Goal: Task Accomplishment & Management: Complete application form

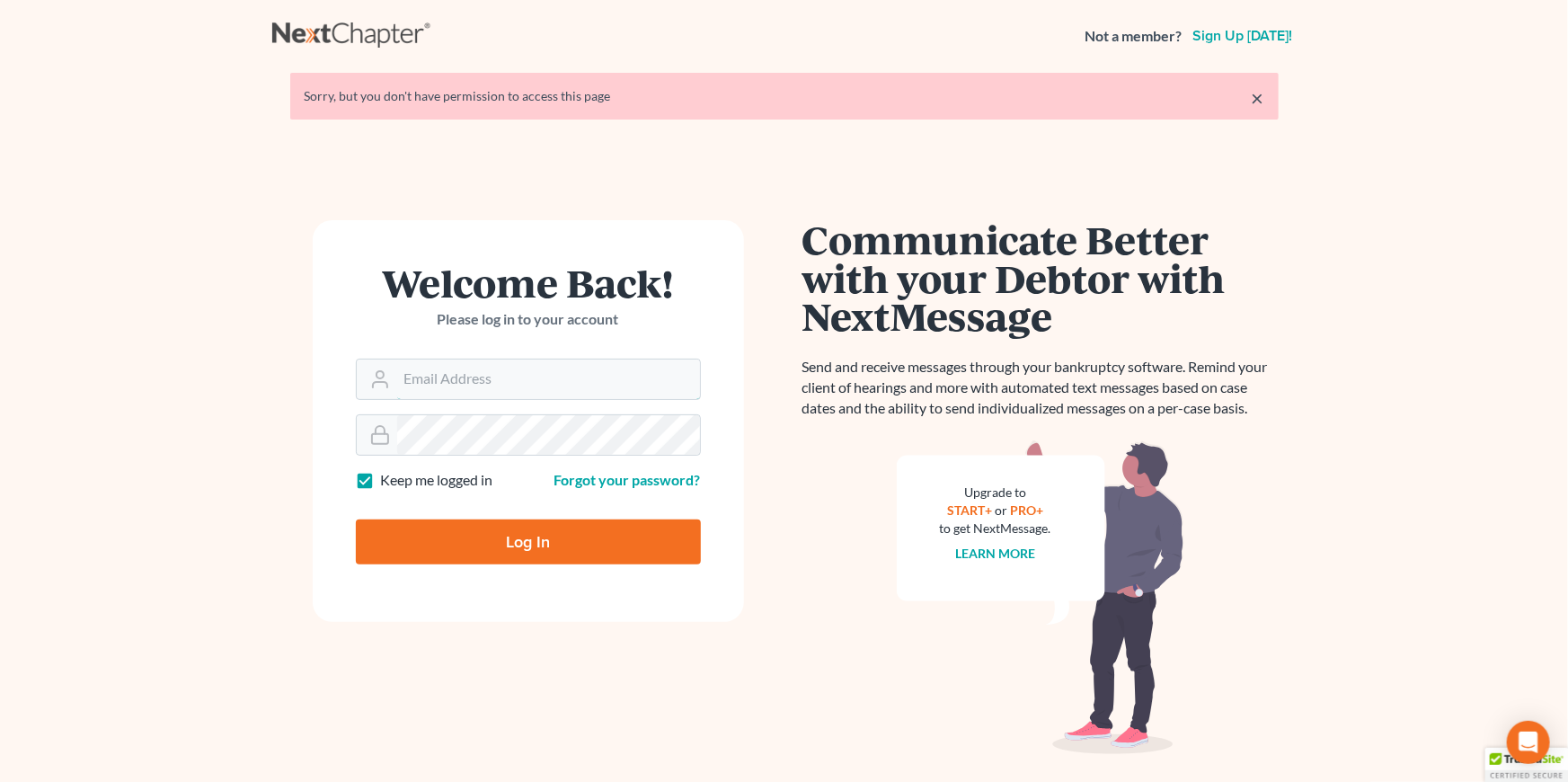
type input "fbravo@dallagolaw.com"
click at [449, 530] on input "Log In" at bounding box center [528, 542] width 345 height 45
type input "Thinking..."
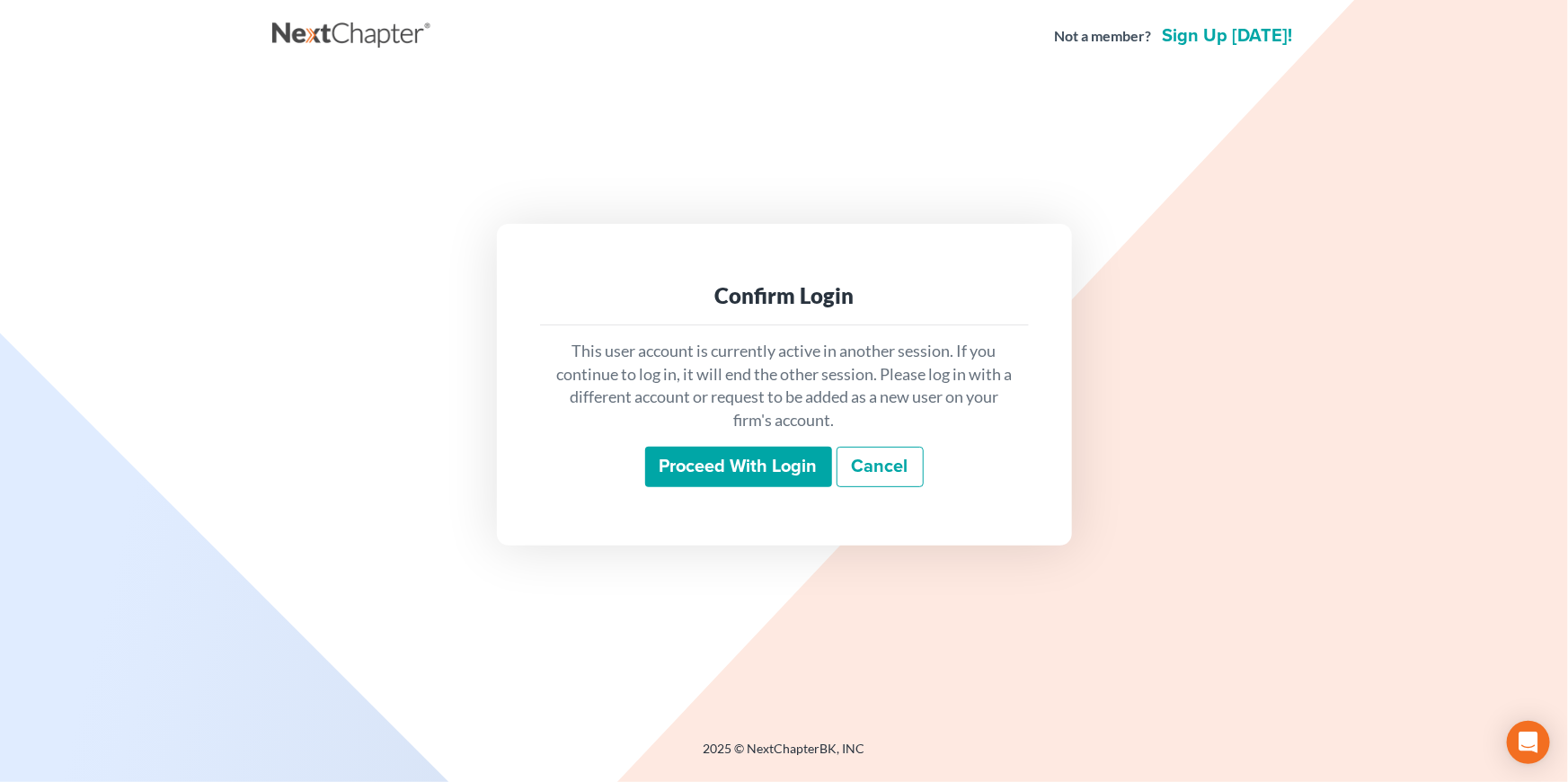
click at [766, 456] on input "Proceed with login" at bounding box center [738, 467] width 187 height 41
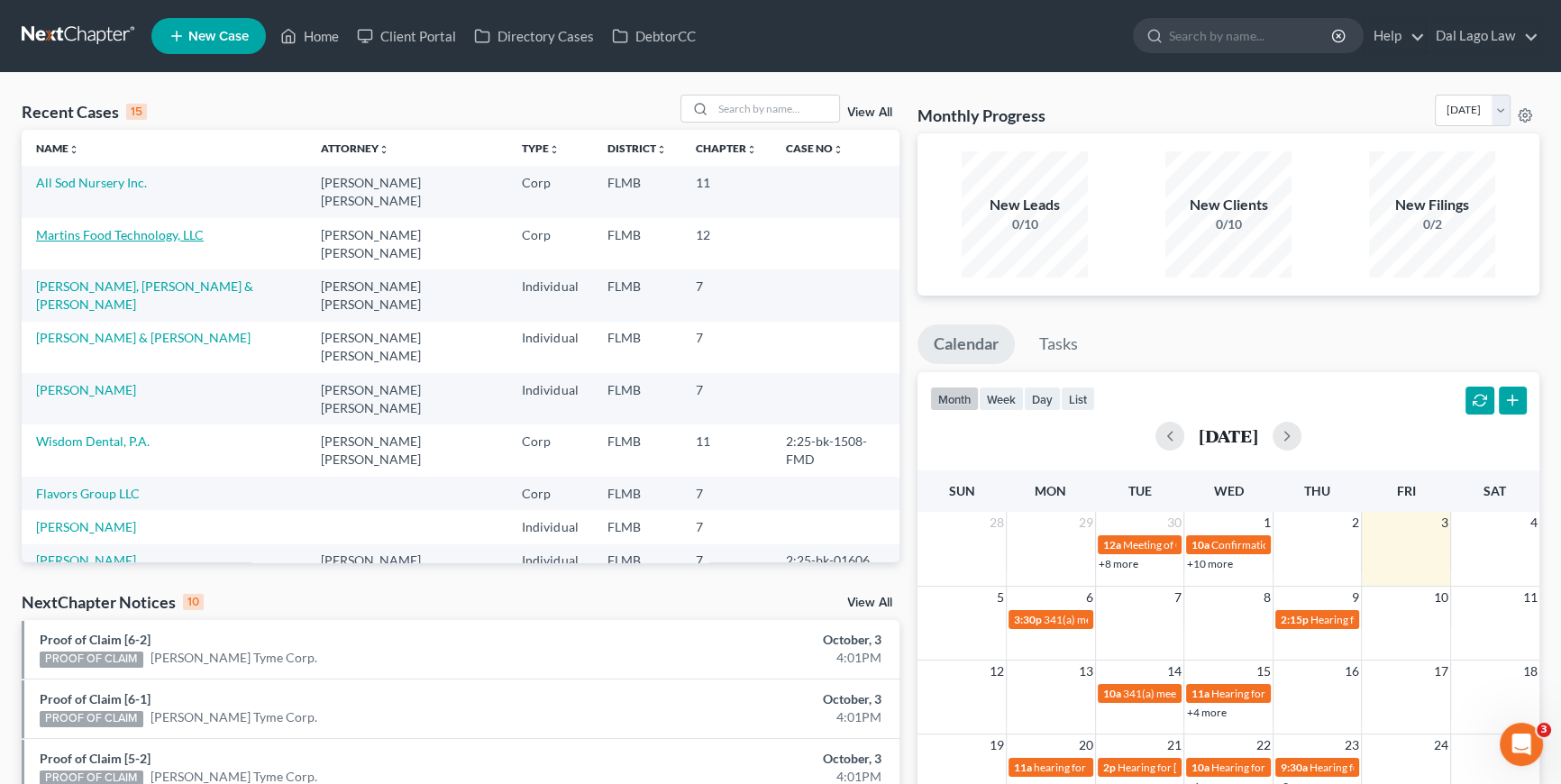
click at [81, 227] on link "Martins Food Technology, LLC" at bounding box center [119, 234] width 167 height 15
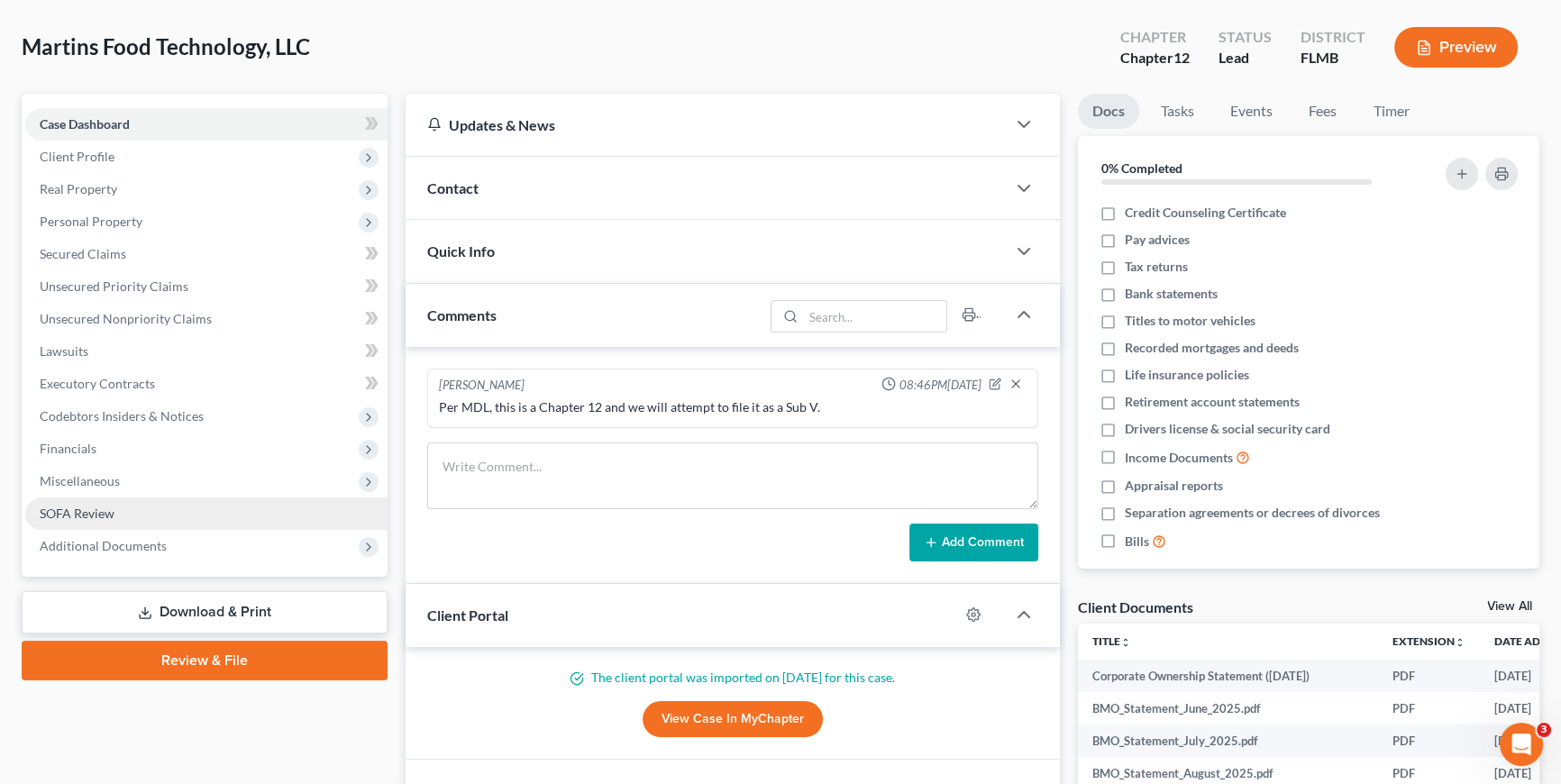
scroll to position [81, 0]
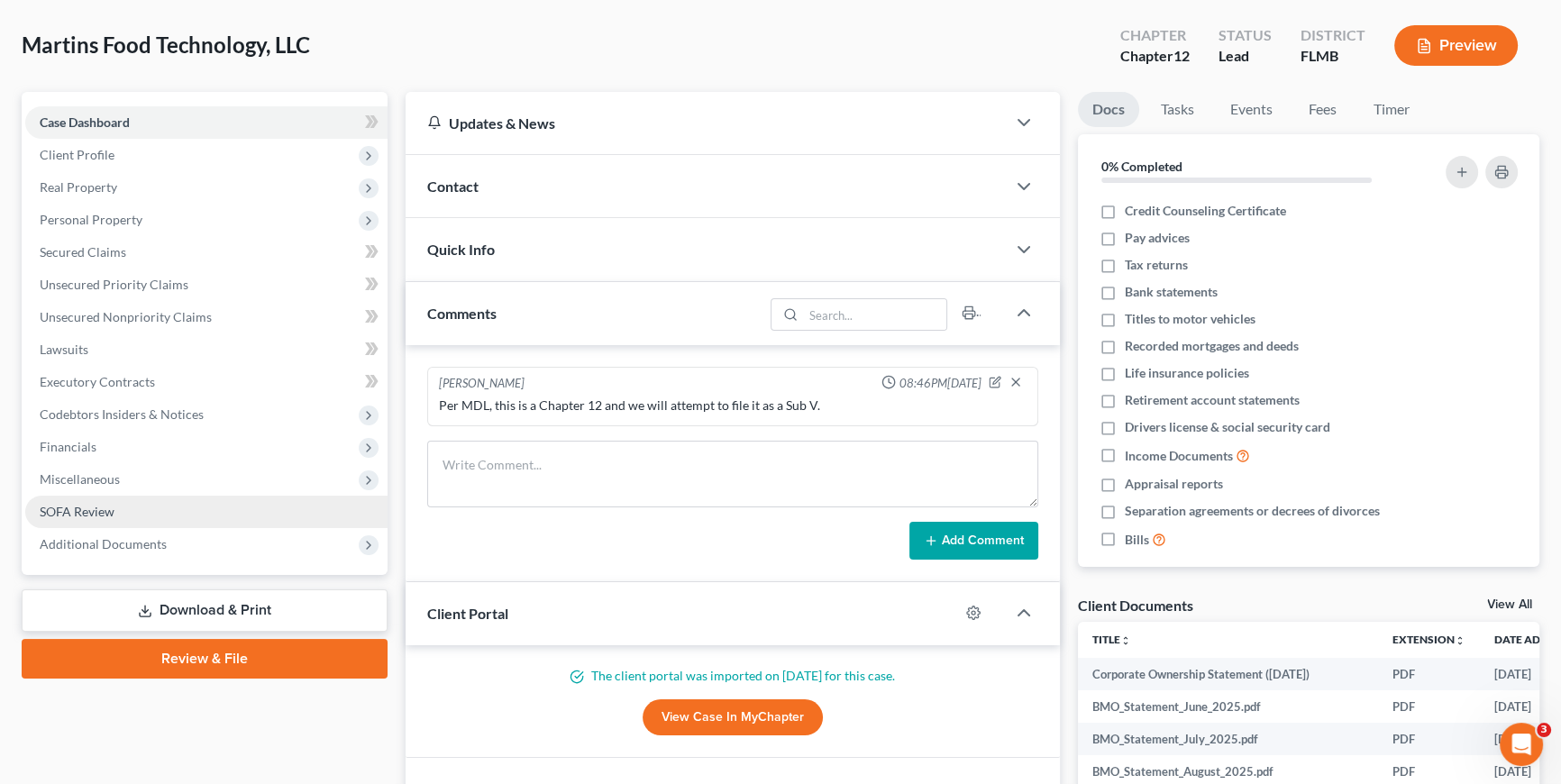
click at [81, 514] on span "SOFA Review" at bounding box center [77, 511] width 75 height 15
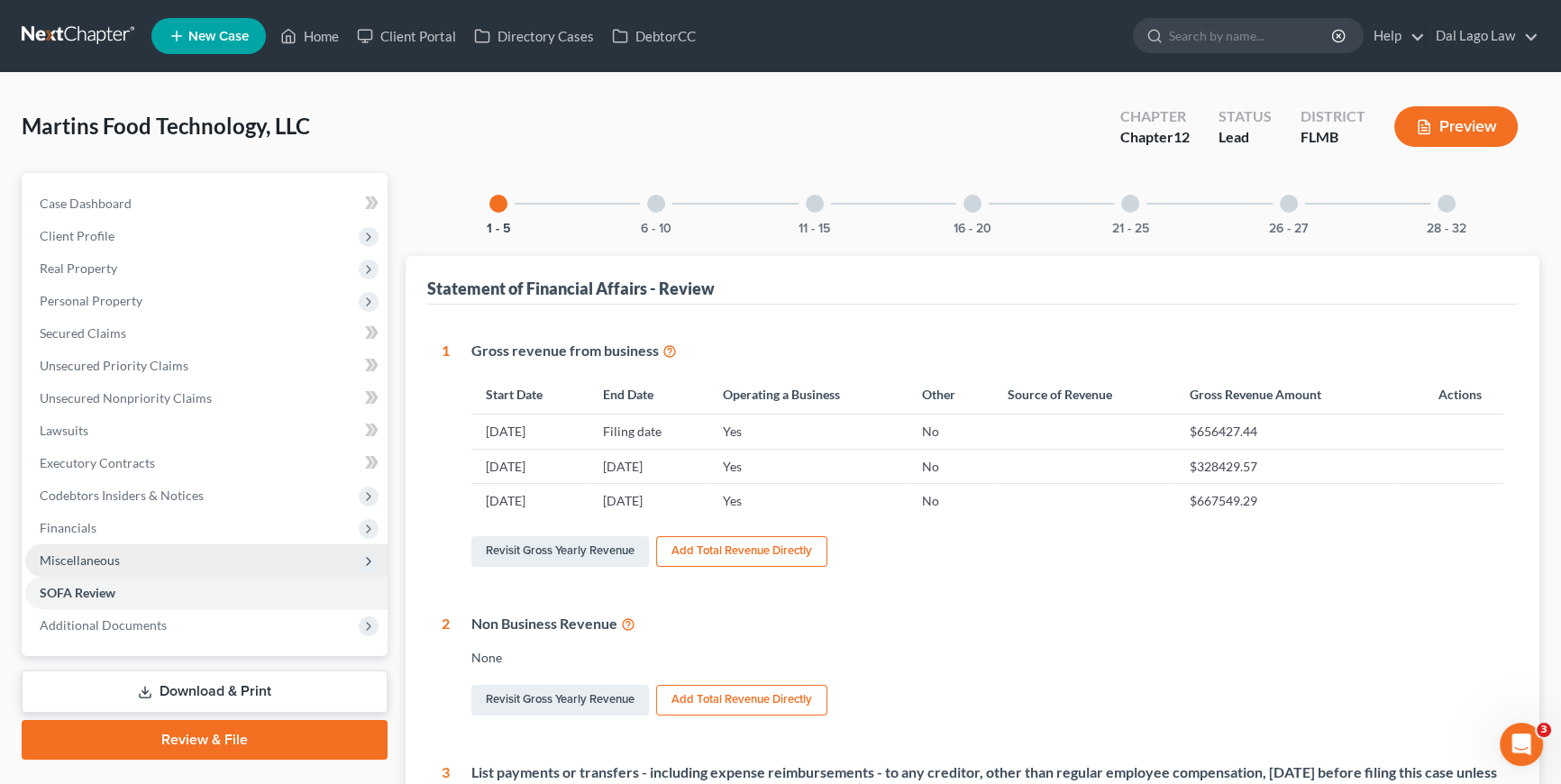
click at [122, 566] on span "Miscellaneous" at bounding box center [206, 561] width 363 height 33
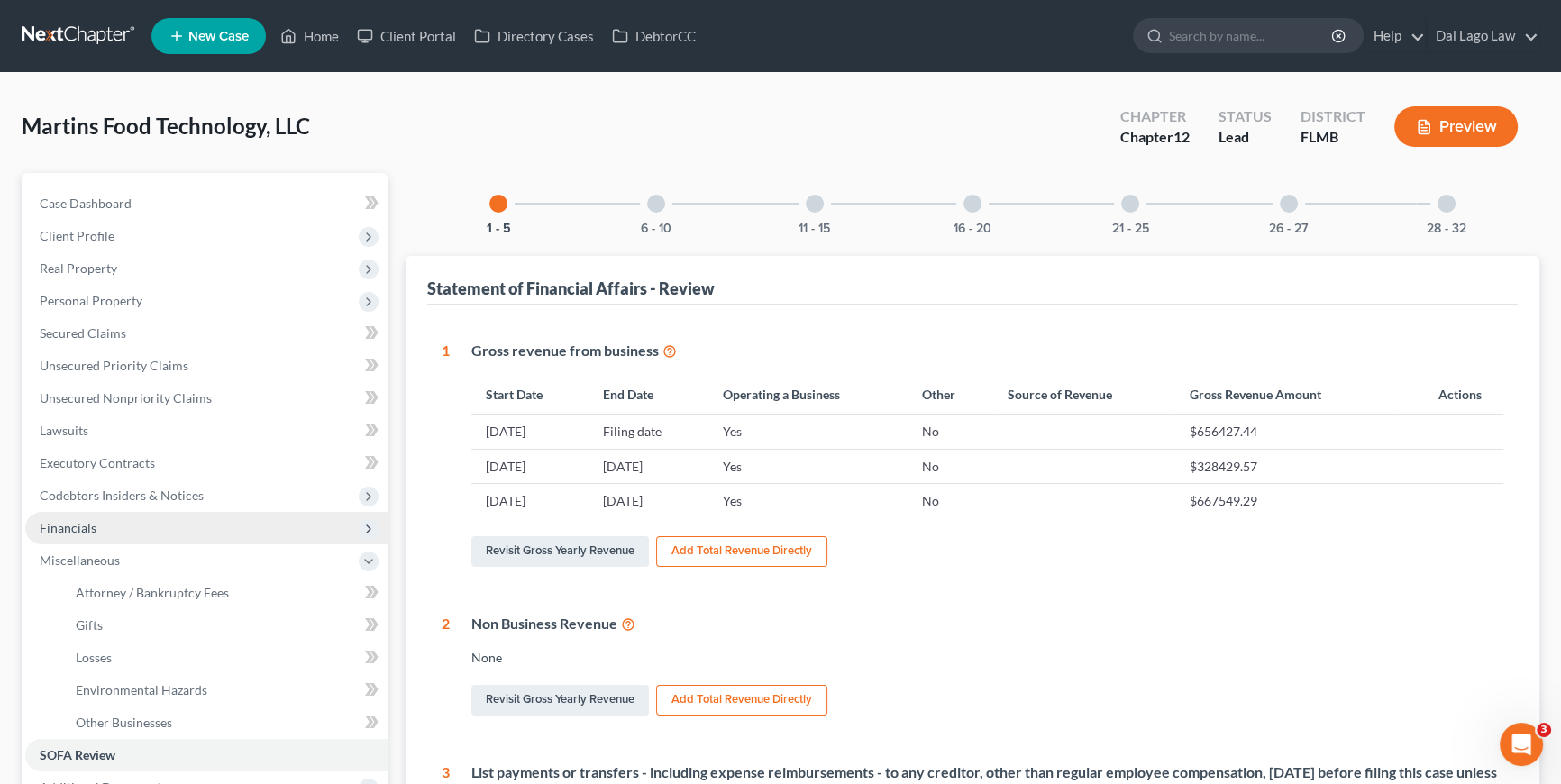
click at [90, 529] on span "Financials" at bounding box center [68, 527] width 57 height 15
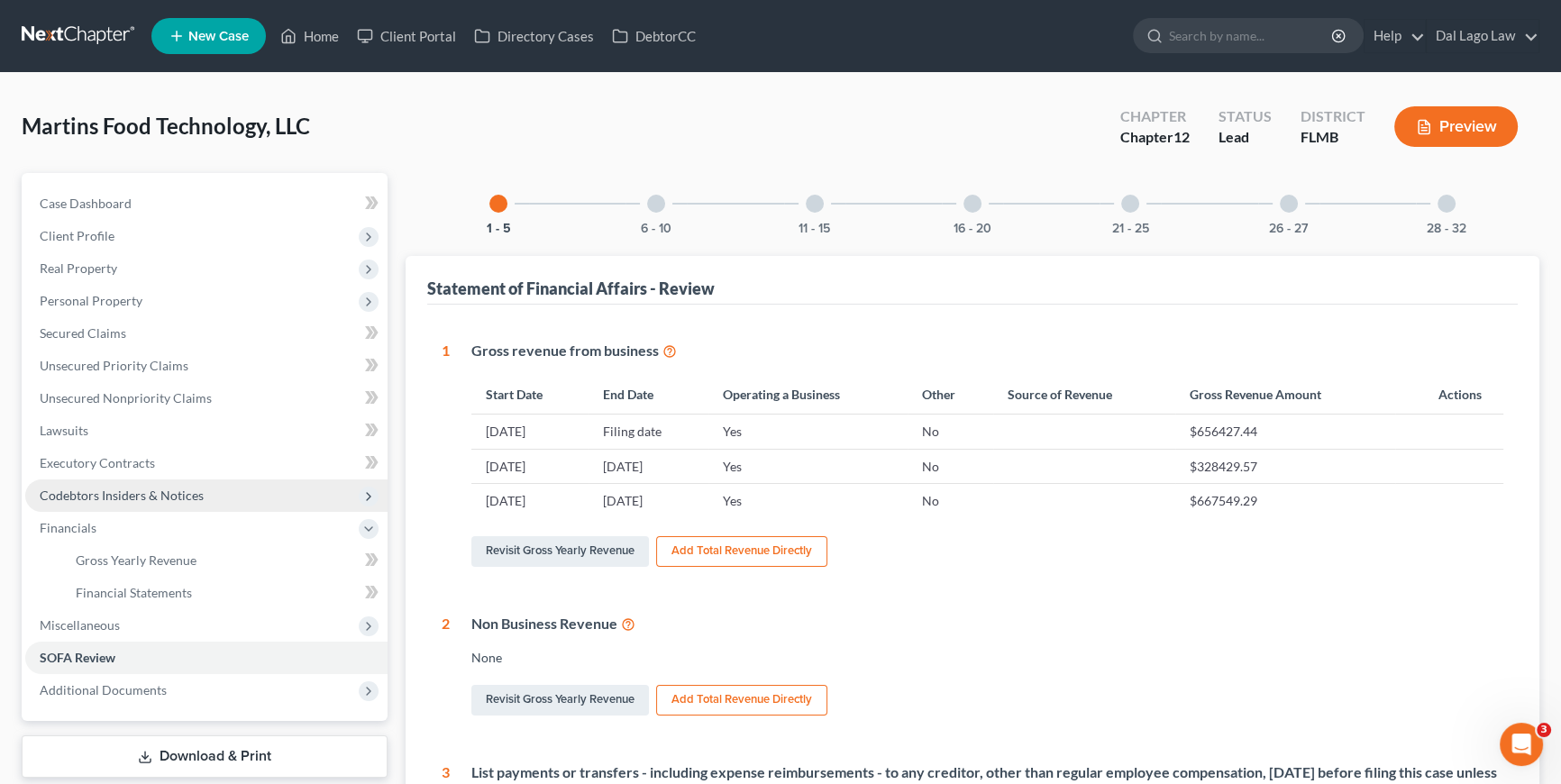
click at [101, 496] on span "Codebtors Insiders & Notices" at bounding box center [121, 495] width 164 height 15
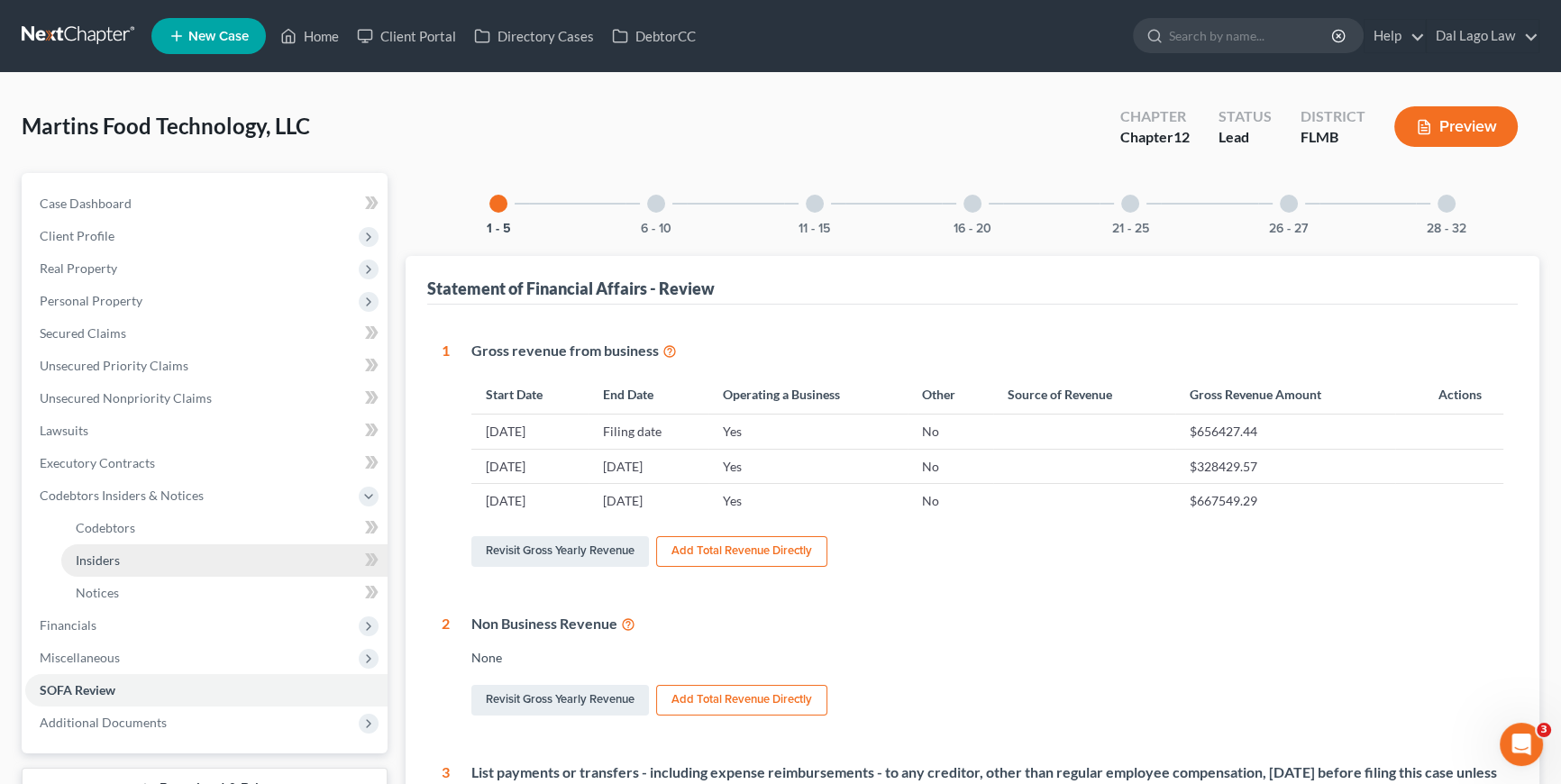
click at [111, 549] on link "Insiders" at bounding box center [224, 561] width 326 height 33
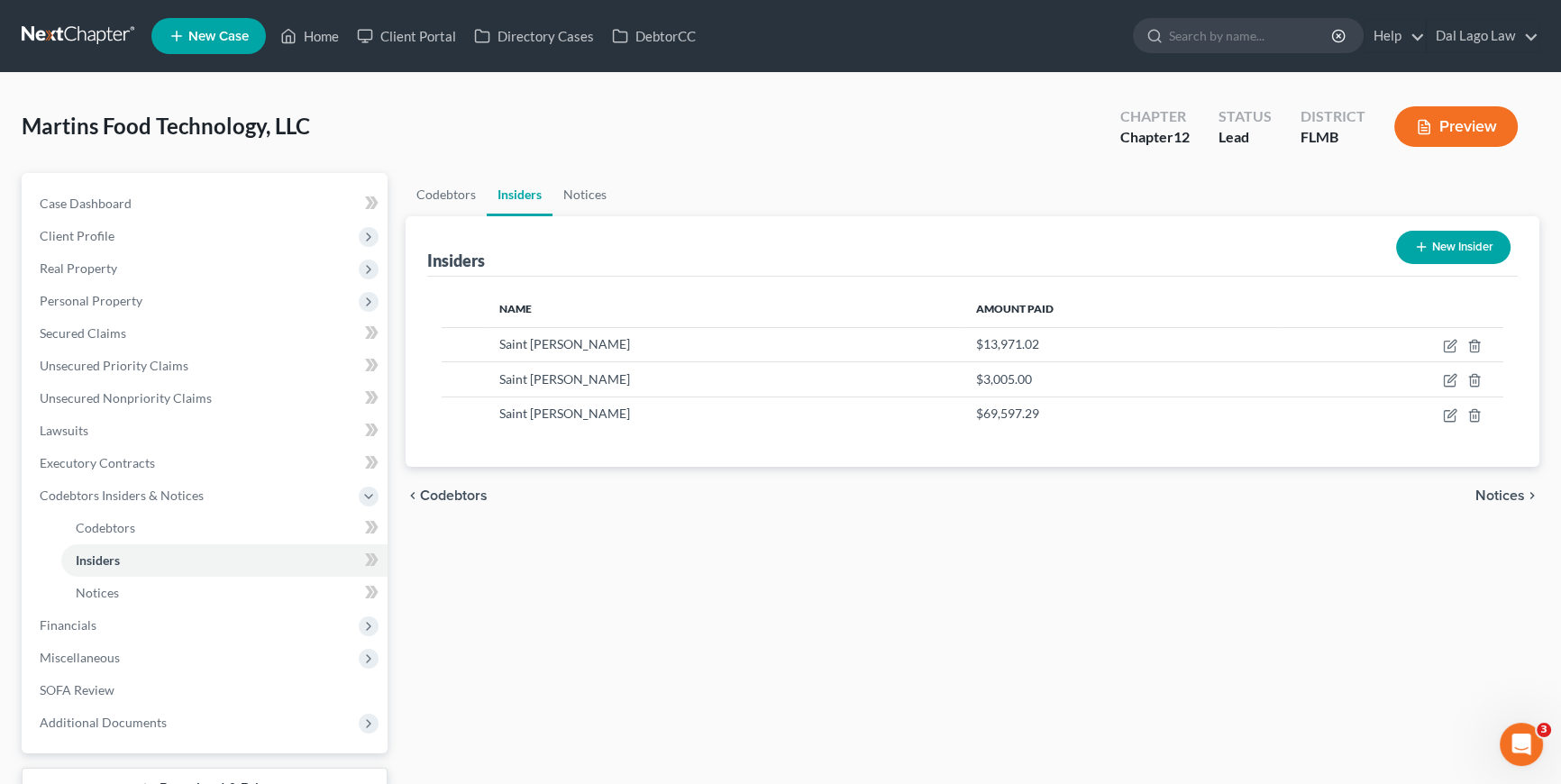
click at [1443, 248] on button "New Insider" at bounding box center [1453, 247] width 115 height 33
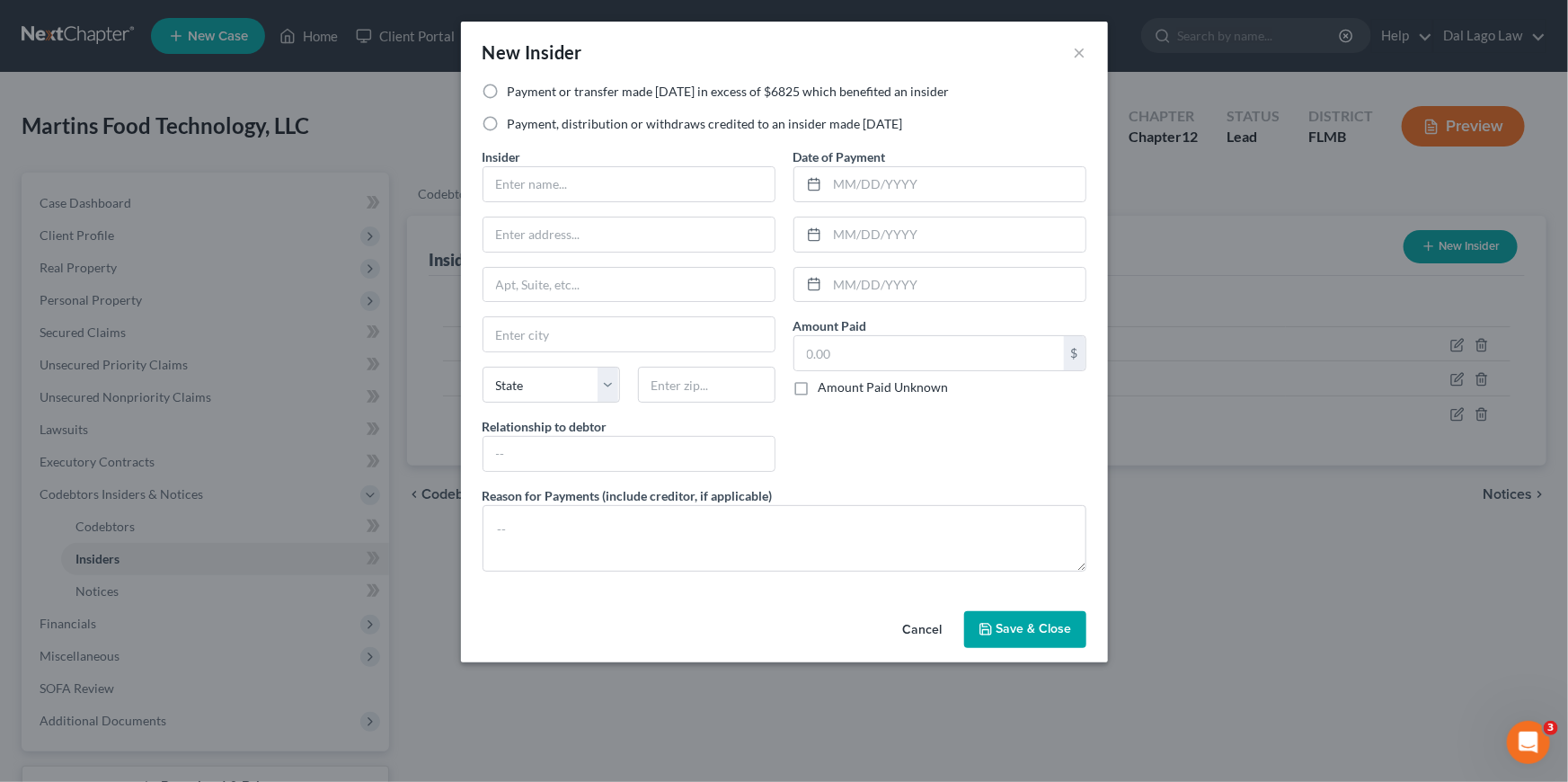
click at [859, 89] on label "Payment or transfer made within 1 year in excess of $6825 which benefited an in…" at bounding box center [729, 92] width 442 height 18
click at [527, 89] on input "Payment or transfer made within 1 year in excess of $6825 which benefited an in…" at bounding box center [520, 88] width 12 height 12
radio input "true"
click at [780, 125] on label "Payment, distribution or withdraws credited to an insider made within 1 year" at bounding box center [705, 124] width 396 height 18
click at [527, 125] on input "Payment, distribution or withdraws credited to an insider made within 1 year" at bounding box center [520, 121] width 12 height 12
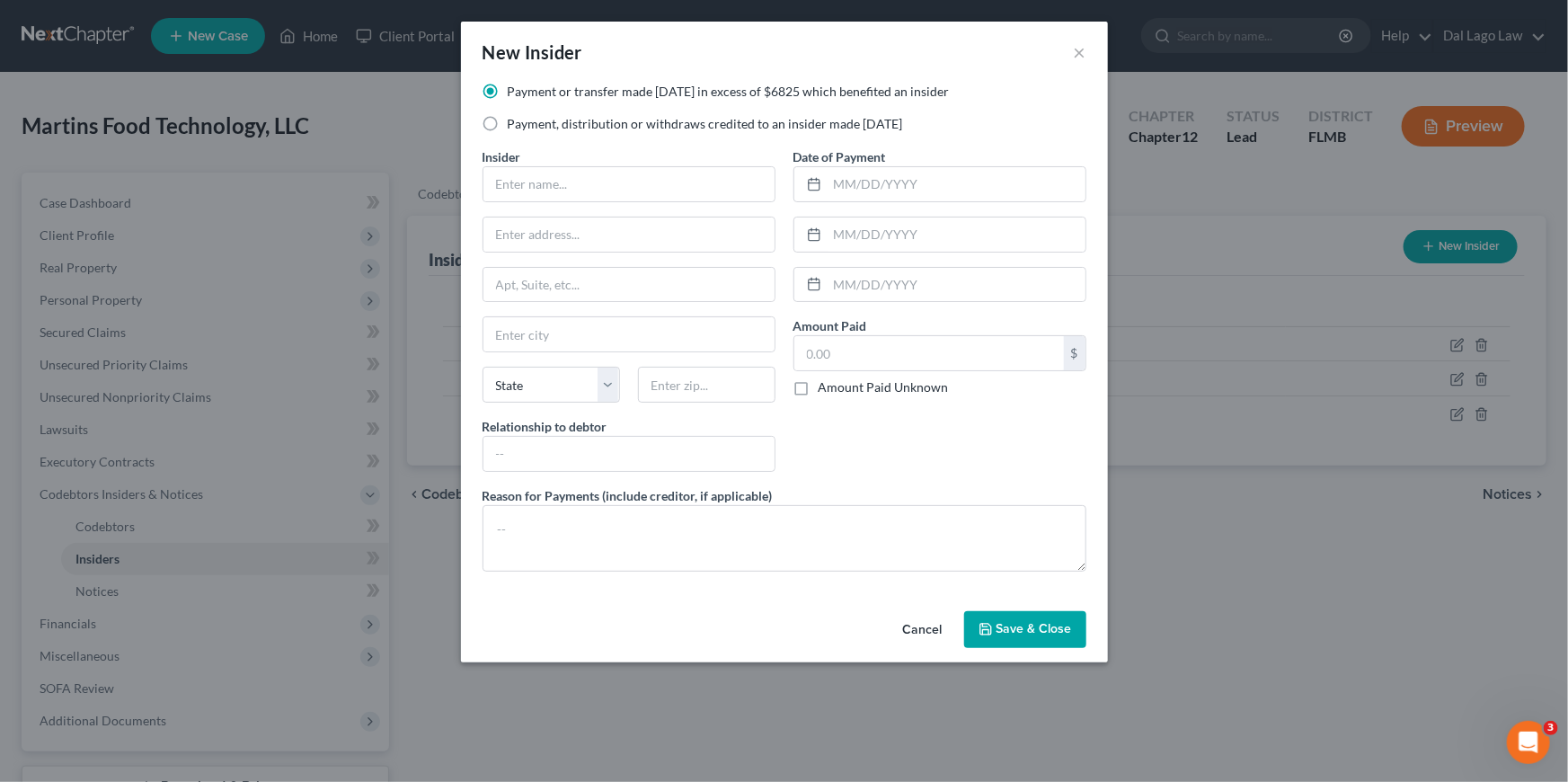
radio input "true"
click at [692, 170] on input "text" at bounding box center [628, 184] width 291 height 34
type input "Saint Clair Filho"
click at [644, 234] on input "text" at bounding box center [628, 235] width 291 height 34
paste input "612 12th St SW"
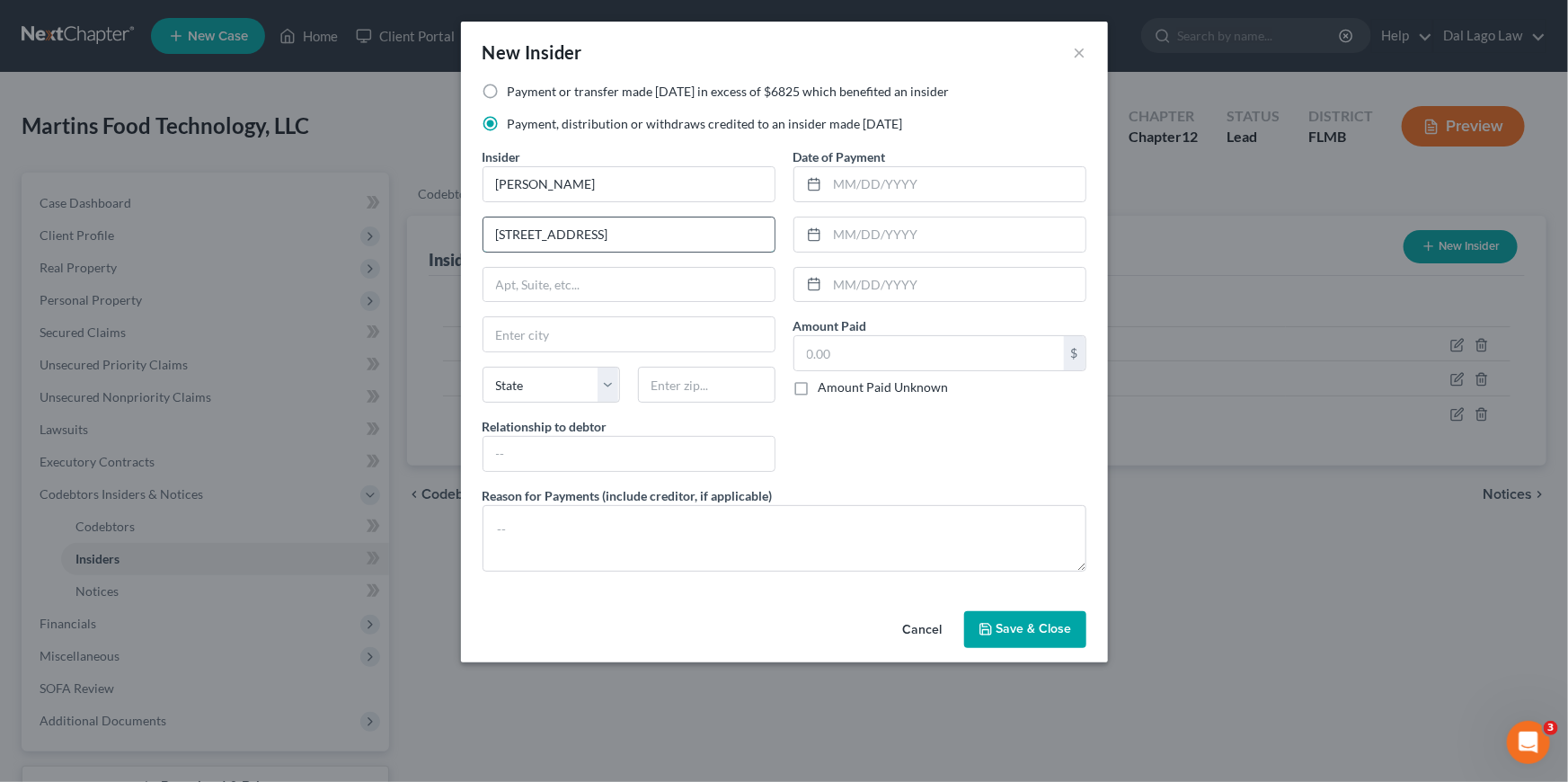
type input "612 12th St SW"
click at [569, 333] on input "text" at bounding box center [628, 335] width 291 height 34
paste input "Naples"
type input "Naples"
click at [518, 380] on select "State AL AK AR AZ CA CO CT DE DC FL GA GU HI ID IL IN IA KS KY LA ME MD MA MI M…" at bounding box center [551, 385] width 138 height 36
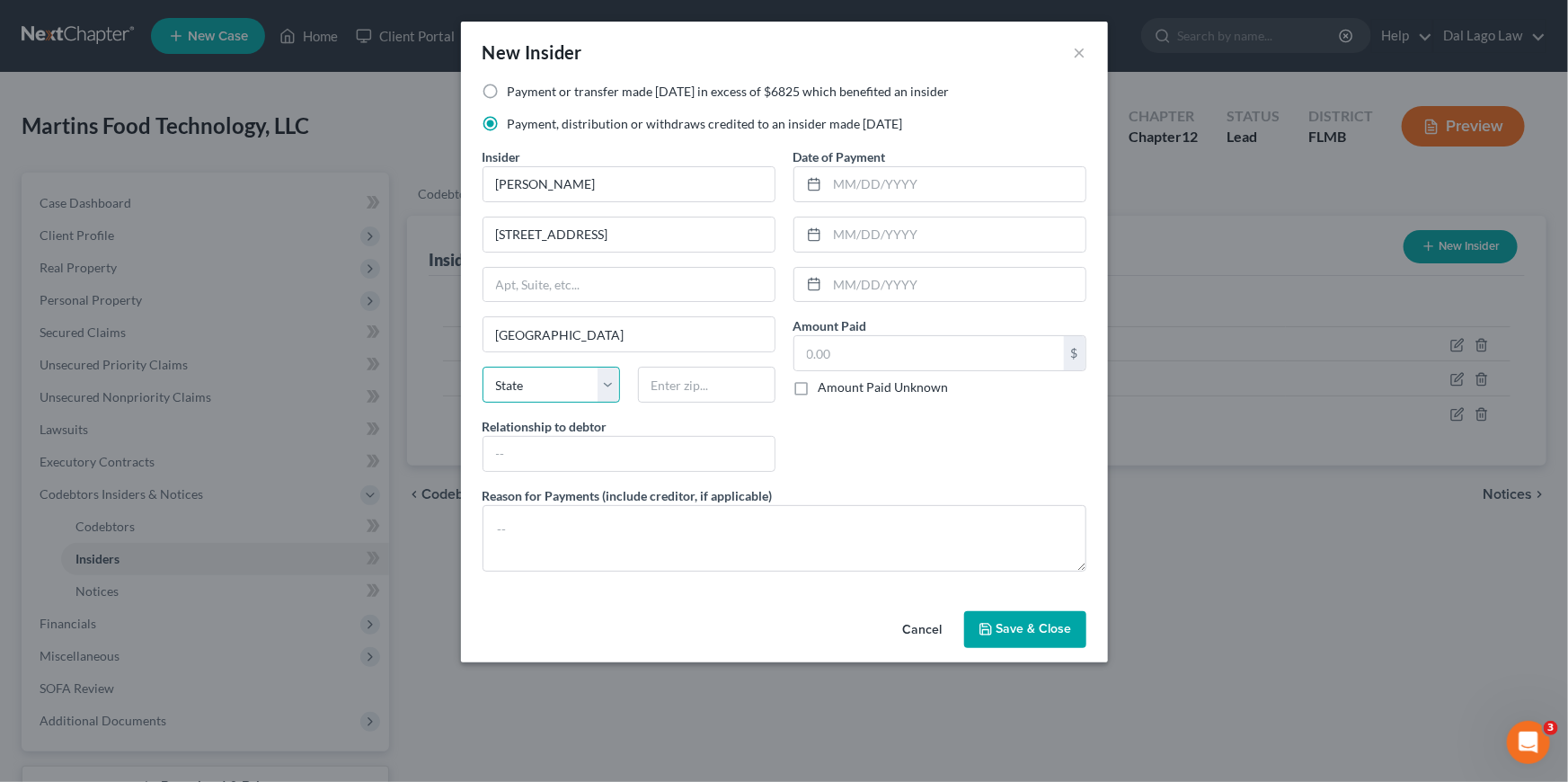
select select "9"
click at [482, 367] on select "State AL AK AR AZ CA CO CT DE DC FL GA GU HI ID IL IN IA KS KY LA ME MD MA MI M…" at bounding box center [551, 385] width 138 height 36
click at [674, 385] on input "text" at bounding box center [707, 385] width 138 height 36
paste input "34117"
type input "34117"
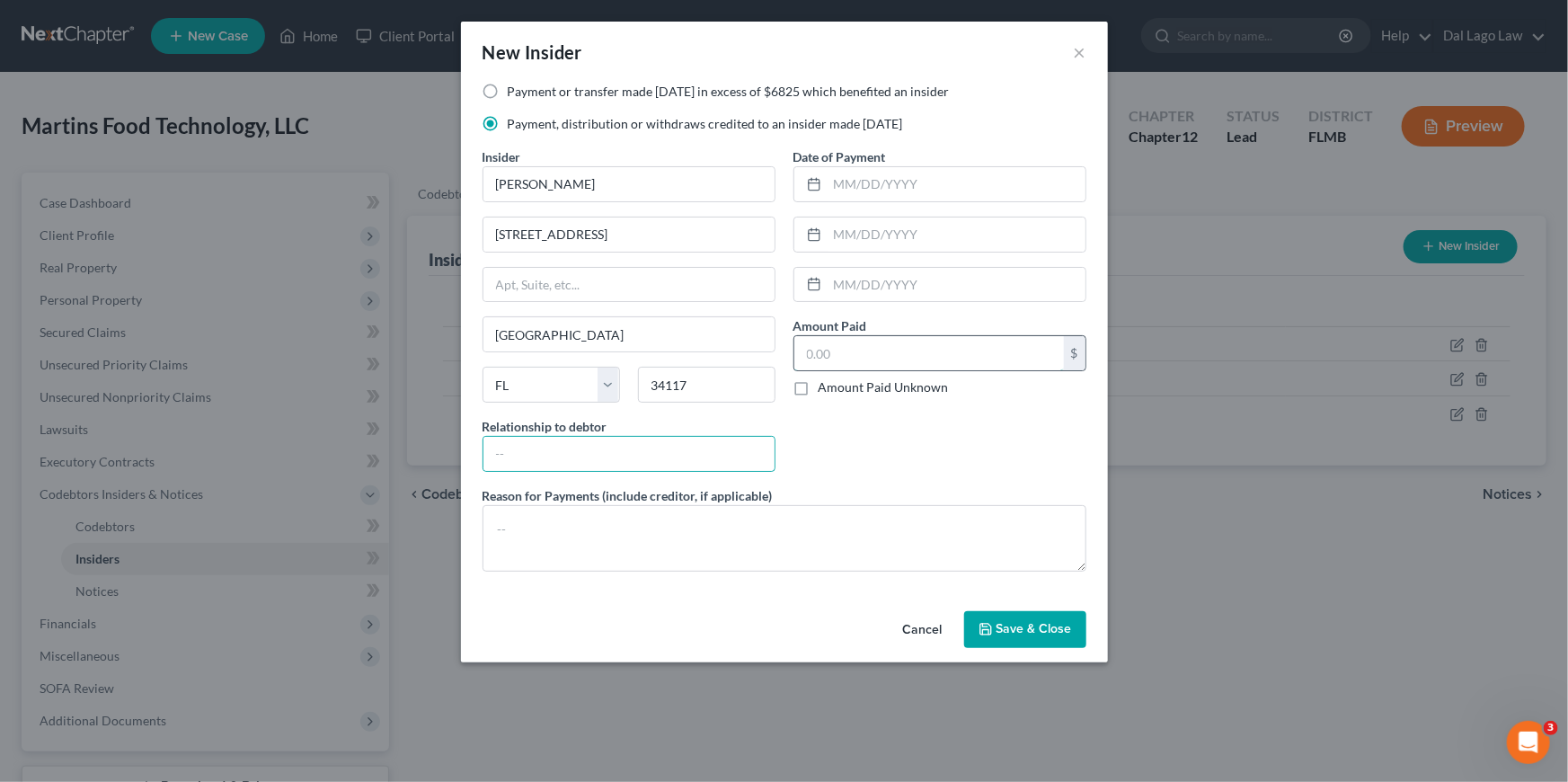
click at [872, 350] on input "text" at bounding box center [929, 354] width 270 height 34
type input "100,000"
click at [674, 455] on input "text" at bounding box center [628, 454] width 291 height 34
click at [635, 446] on input "text" at bounding box center [628, 454] width 291 height 34
type input "Manager"
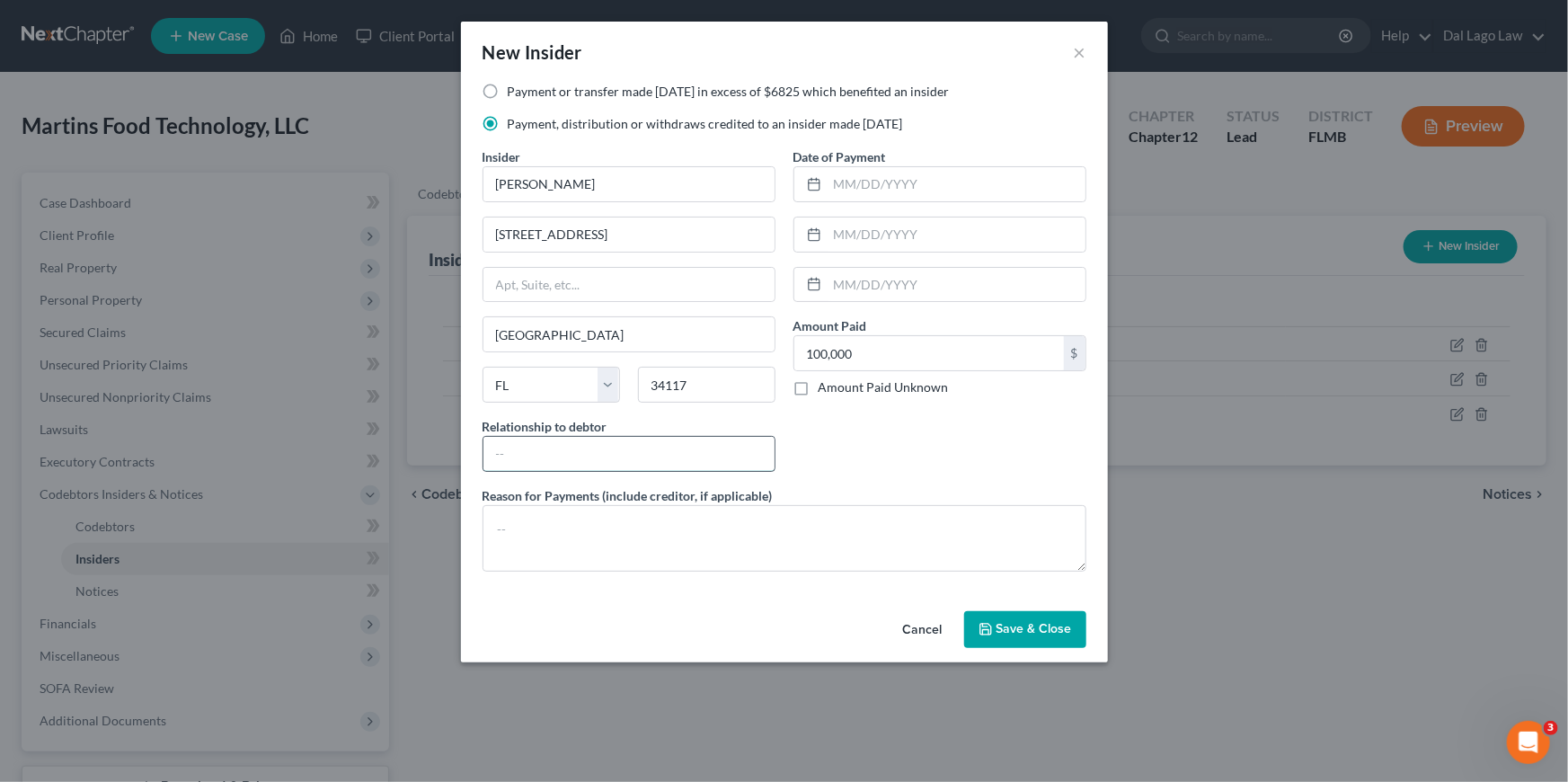
click at [566, 455] on input "text" at bounding box center [628, 454] width 291 height 34
type input "Farm Manager"
click at [667, 573] on div "Payment or transfer made within 1 year in excess of $6825 which benefited an in…" at bounding box center [784, 335] width 622 height 503
click at [702, 552] on textarea at bounding box center [784, 538] width 604 height 67
type textarea "Salary"
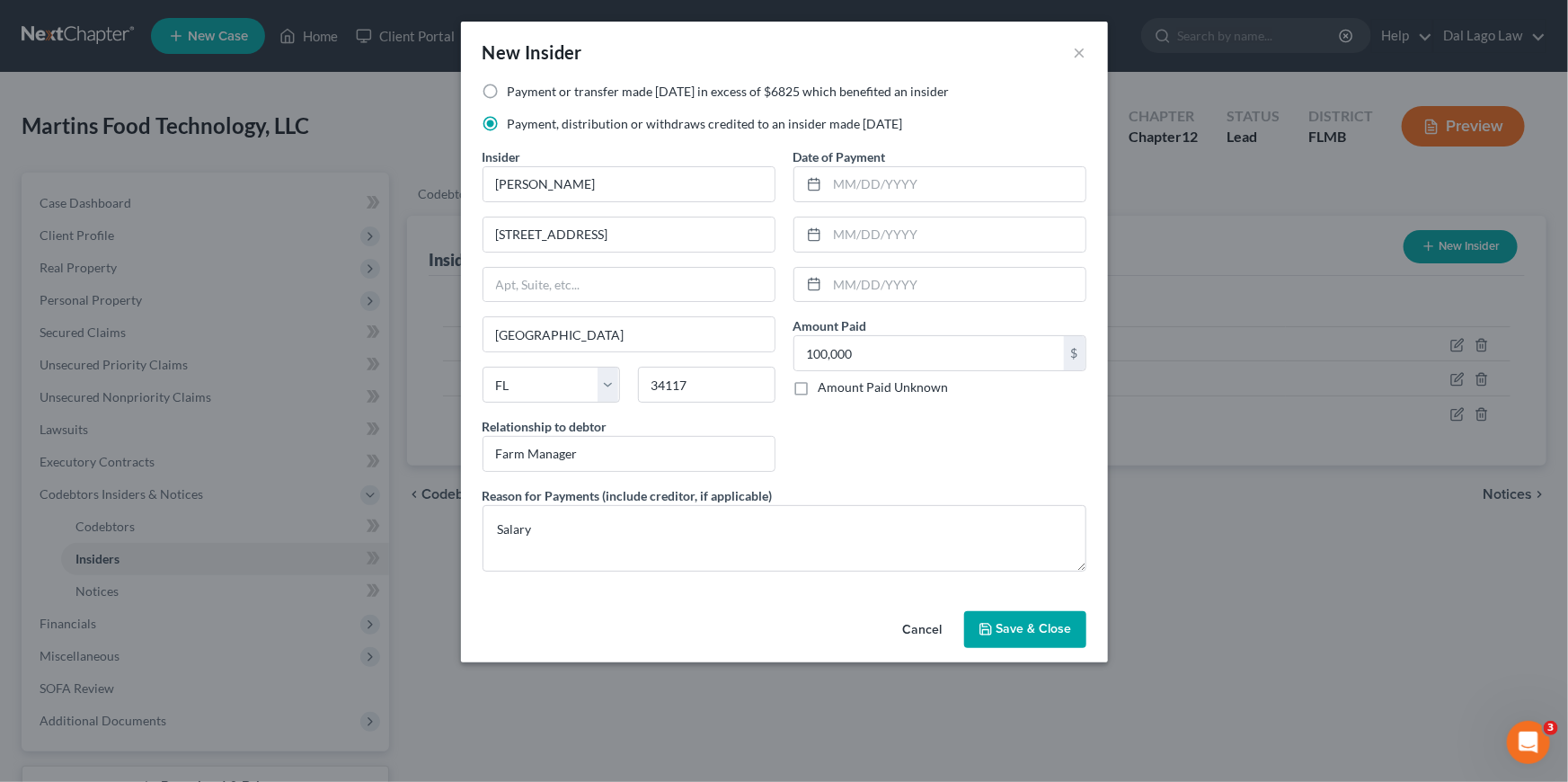
click at [1024, 639] on button "Save & Close" at bounding box center [1025, 630] width 123 height 38
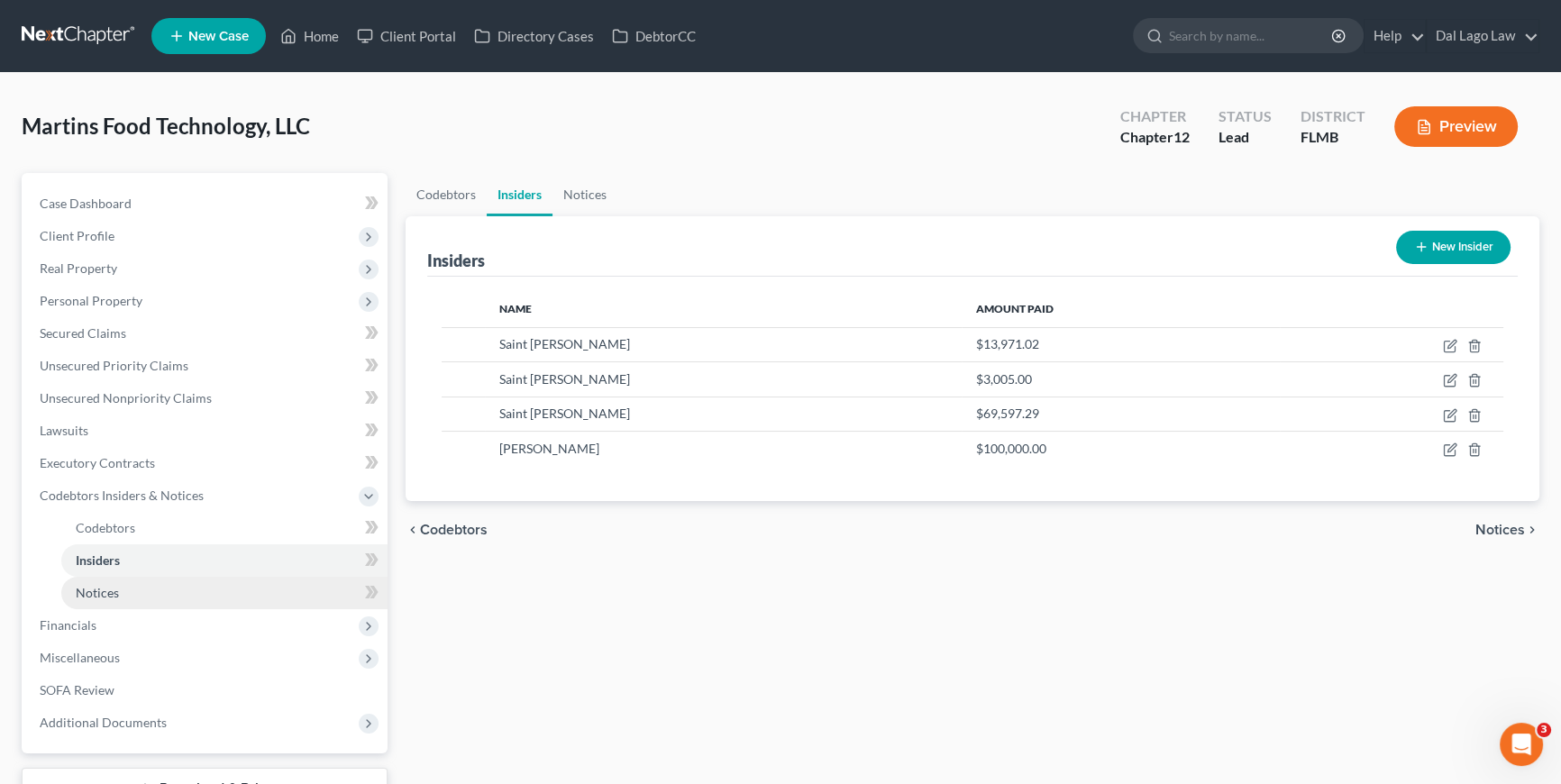
click at [144, 595] on link "Notices" at bounding box center [224, 593] width 326 height 33
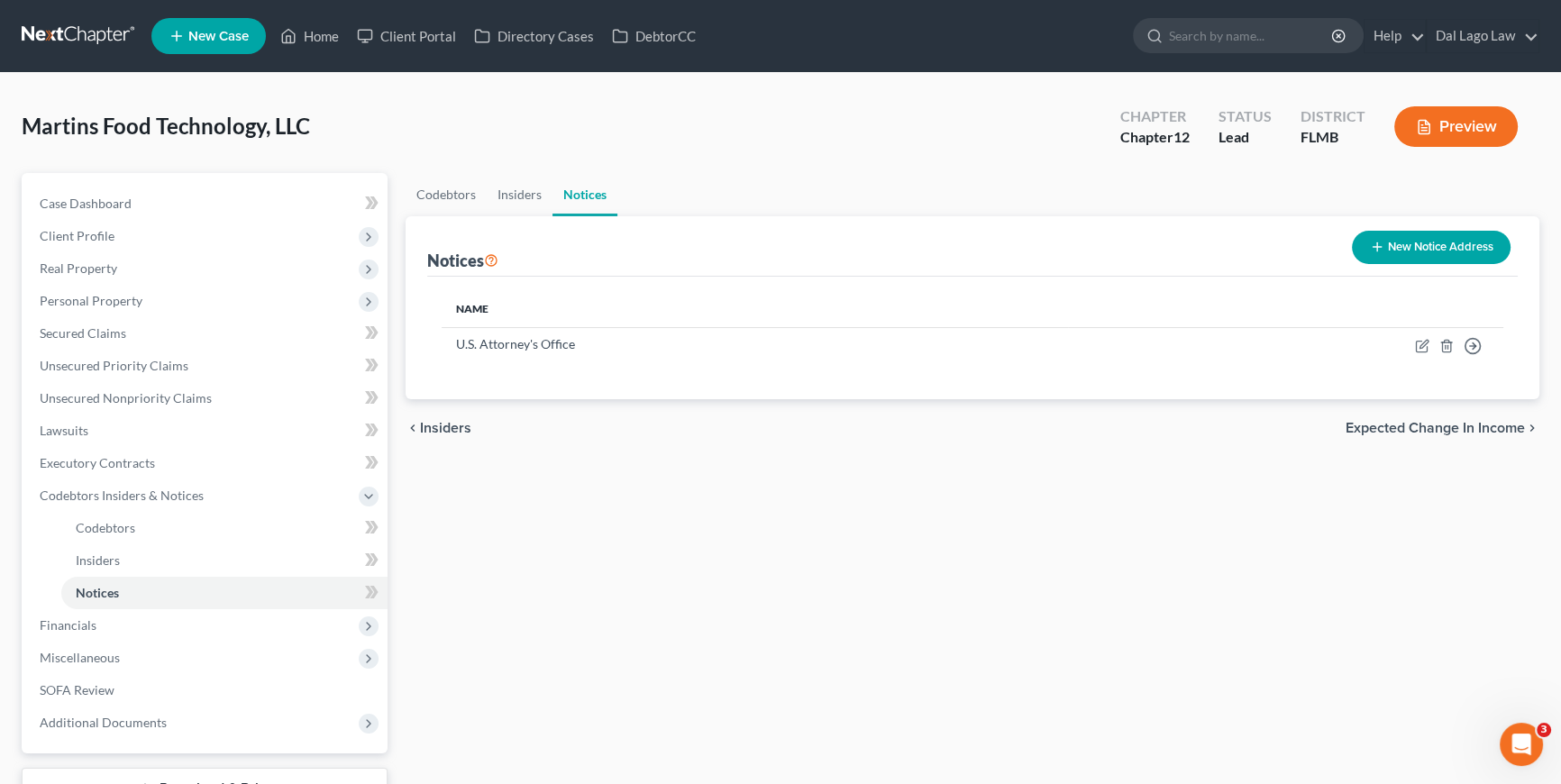
click at [658, 529] on div "Codebtors Insiders Notices Notices New Notice Address Name U.S. Attorney's Offi…" at bounding box center [973, 515] width 1152 height 685
